Goal: Find specific page/section: Find specific page/section

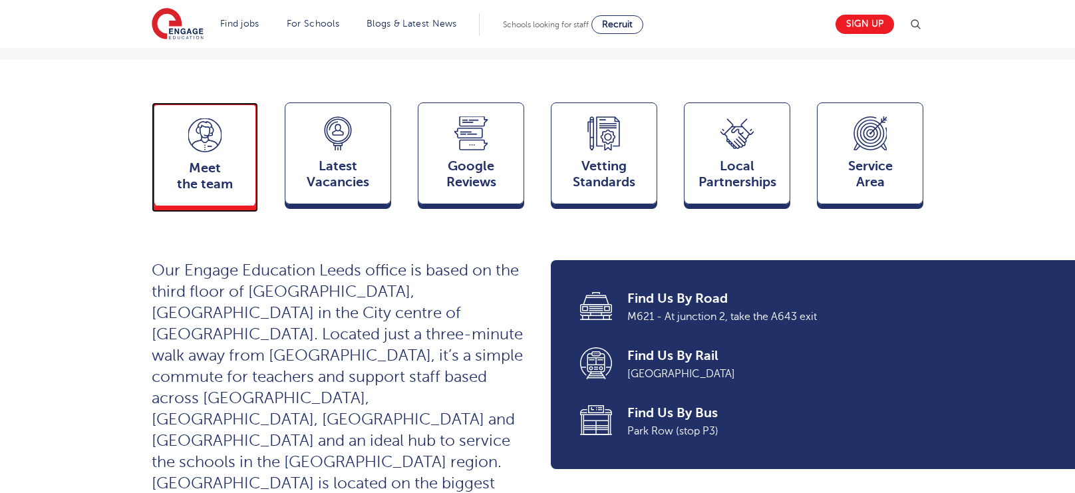
click at [184, 114] on div "Meet the team Team" at bounding box center [205, 154] width 106 height 104
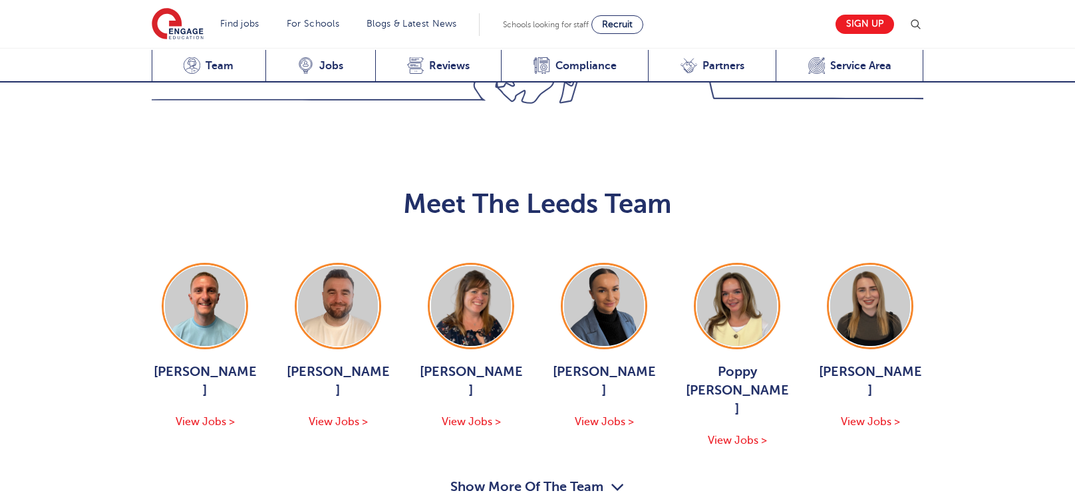
scroll to position [1452, 0]
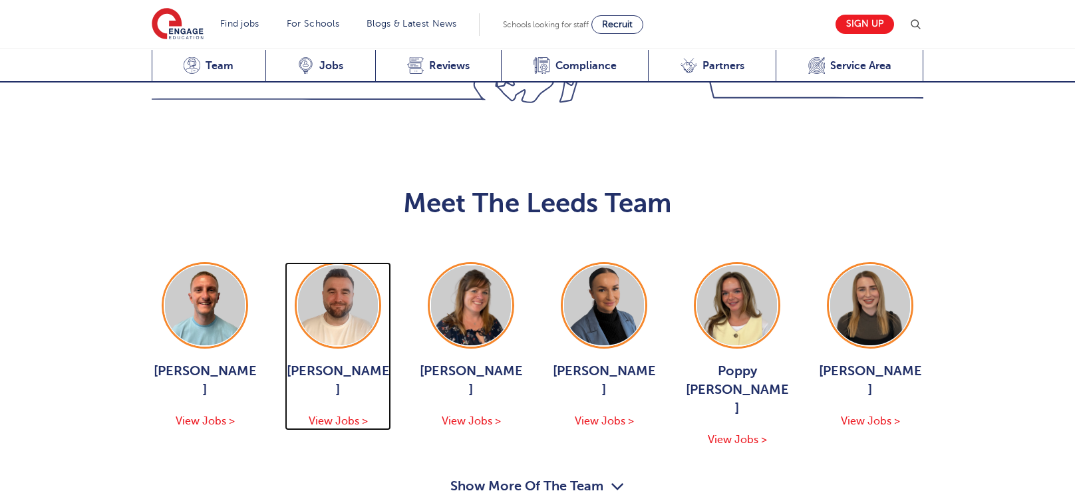
click at [345, 265] on img at bounding box center [338, 305] width 80 height 80
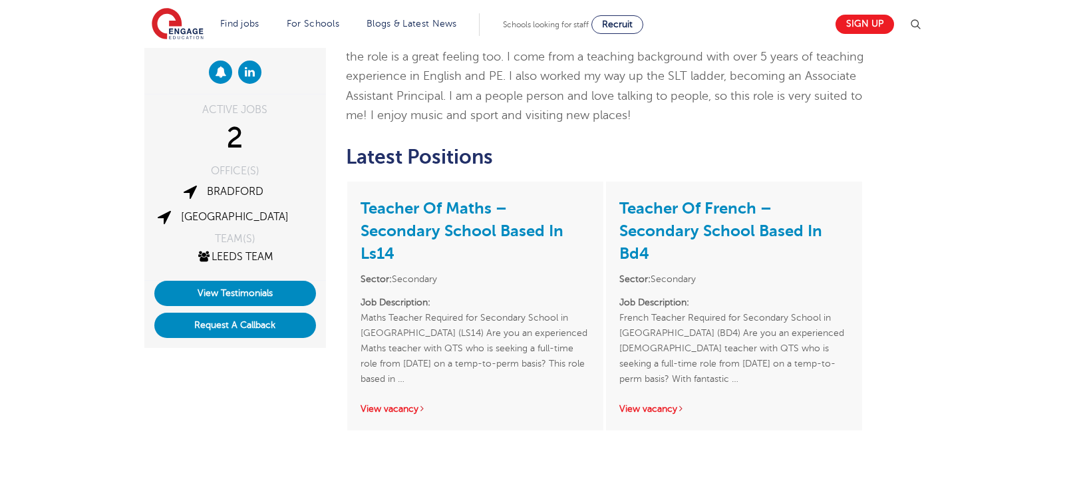
scroll to position [176, 0]
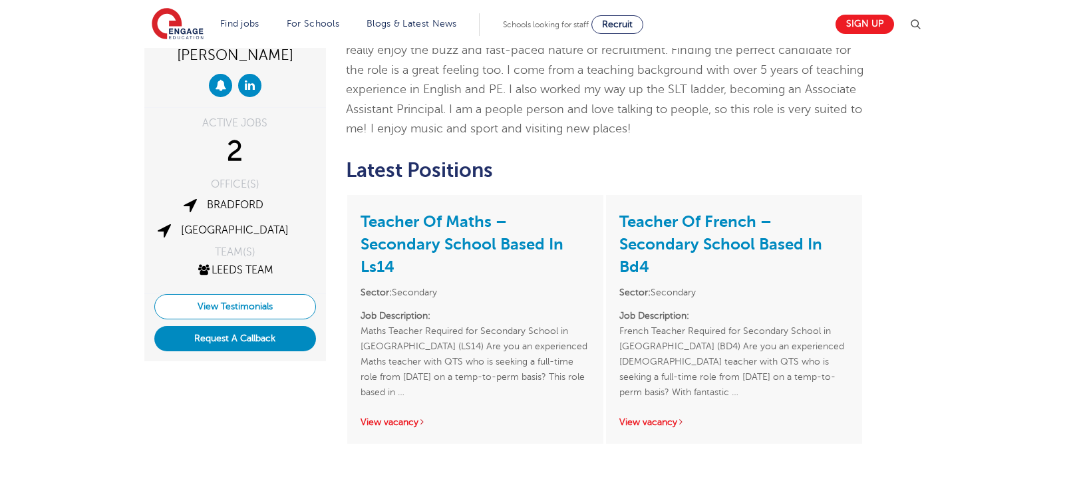
click at [241, 305] on link "View Testimonials" at bounding box center [235, 306] width 162 height 25
